Goal: Use online tool/utility

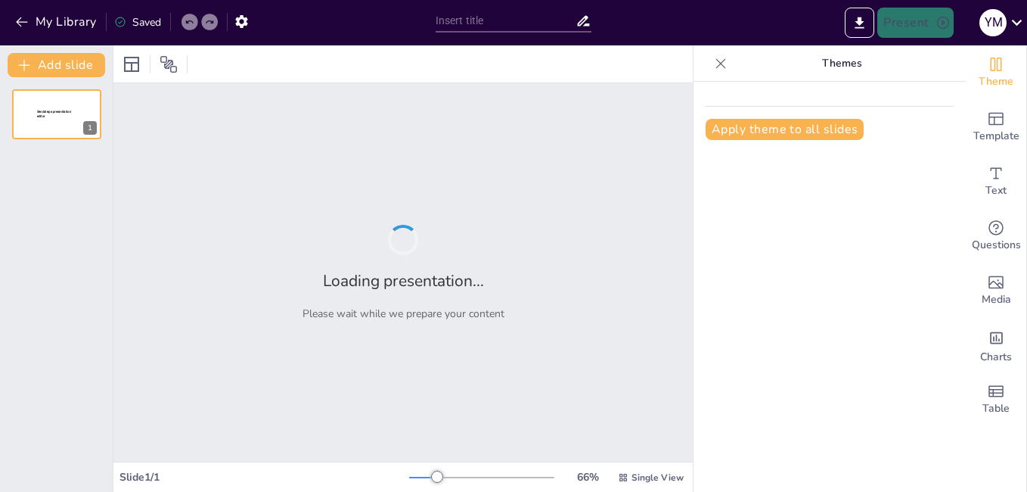
type input "Ley 1989 de 2019: Un Marco Normativo Actualizado"
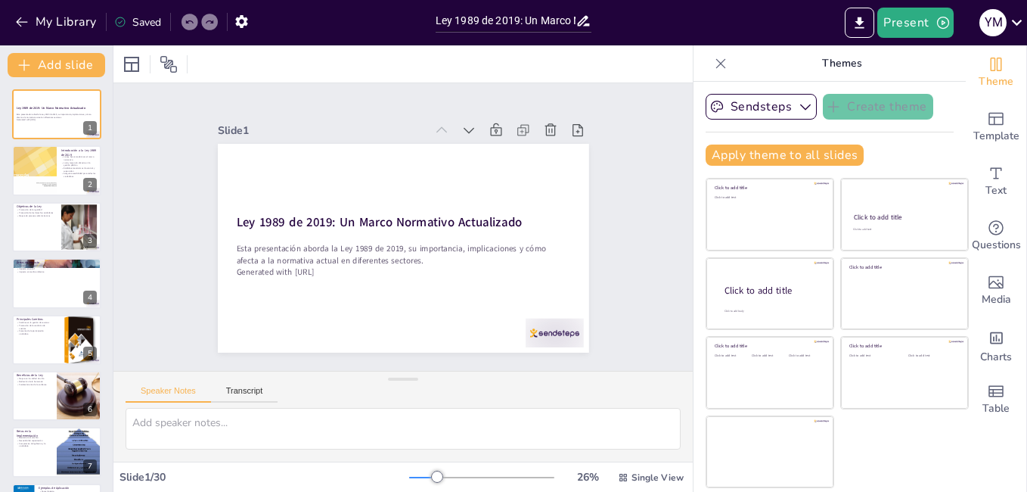
checkbox input "true"
